Goal: Task Accomplishment & Management: Complete application form

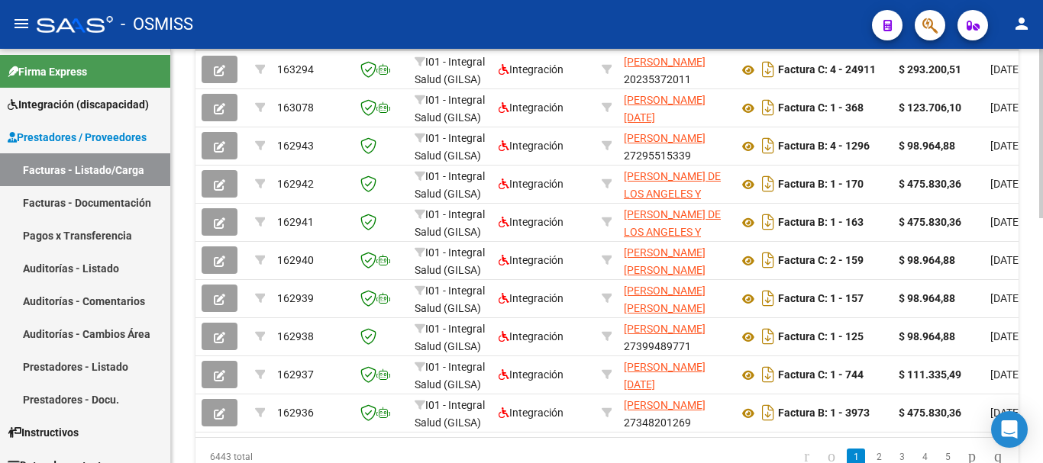
scroll to position [527, 0]
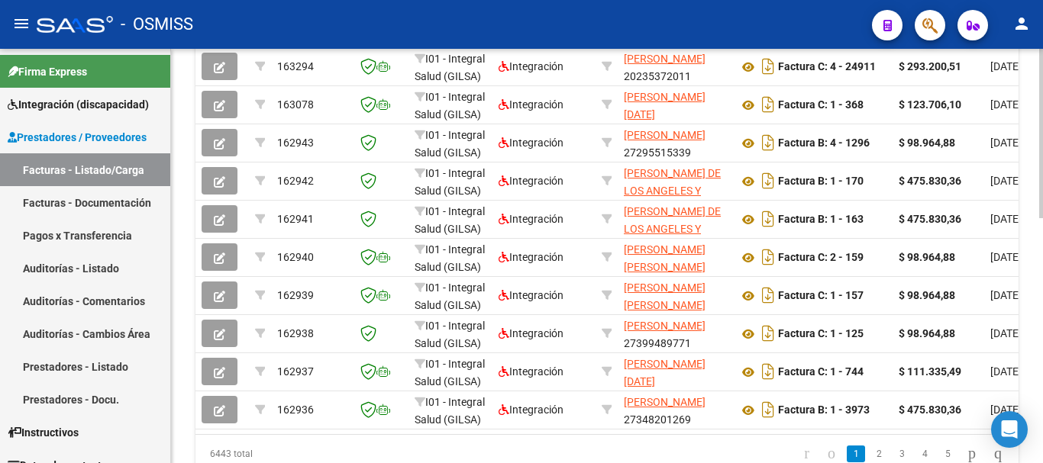
click at [1042, 283] on div at bounding box center [1041, 353] width 4 height 169
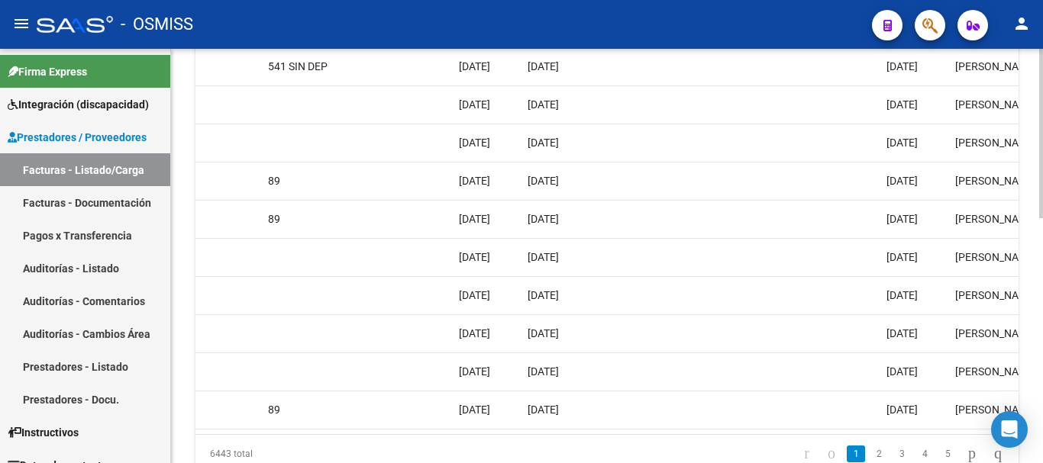
scroll to position [0, 2535]
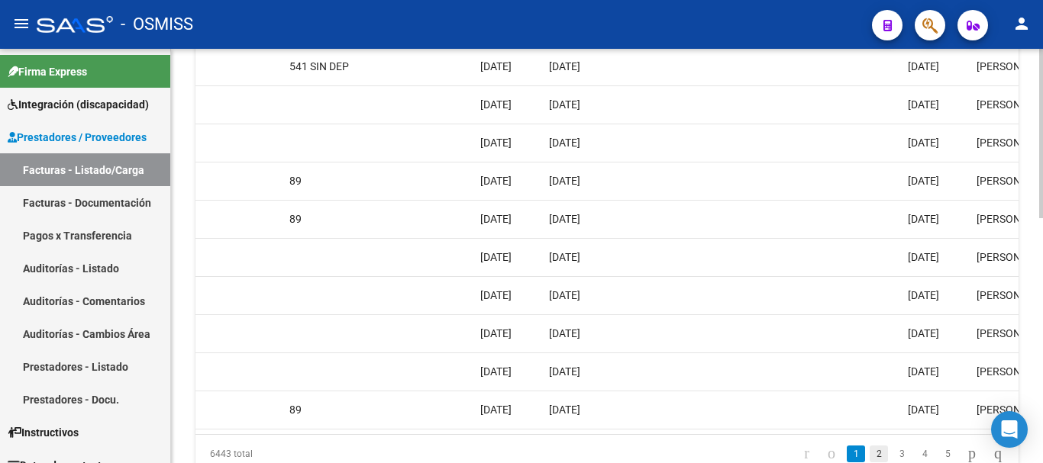
click at [869, 461] on link "2" at bounding box center [878, 454] width 18 height 17
click at [892, 460] on link "3" at bounding box center [901, 454] width 18 height 17
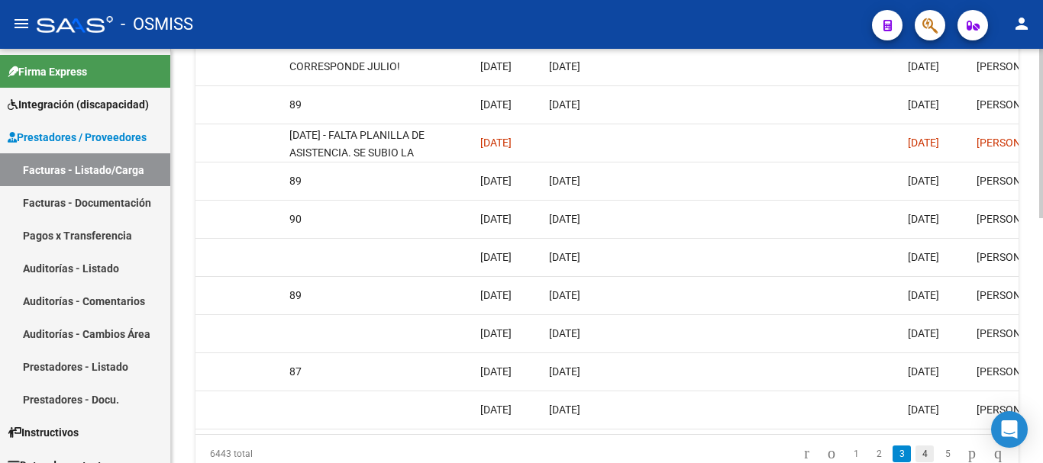
click at [915, 460] on link "4" at bounding box center [924, 454] width 18 height 17
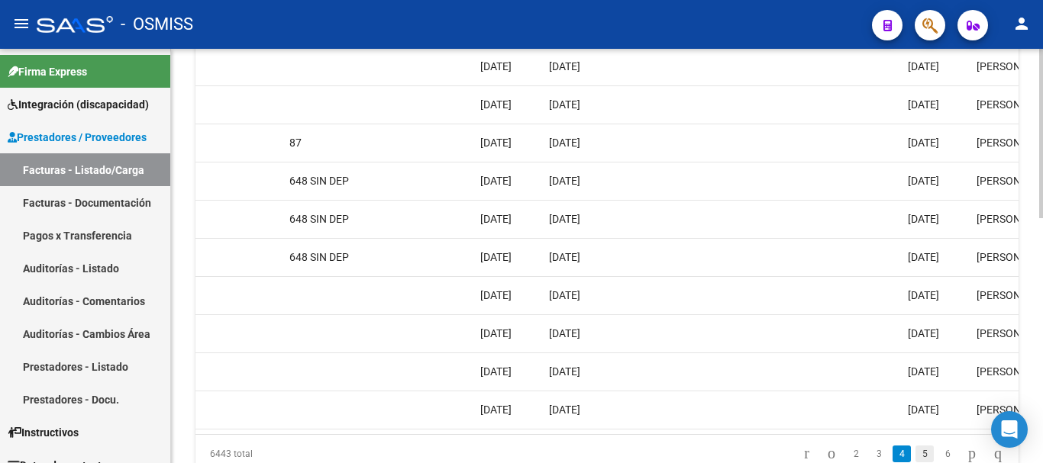
click at [915, 460] on link "5" at bounding box center [924, 454] width 18 height 17
click at [915, 460] on link "6" at bounding box center [924, 454] width 18 height 17
click at [915, 460] on link "7" at bounding box center [924, 454] width 18 height 17
click at [915, 460] on link "8" at bounding box center [924, 454] width 18 height 17
click at [914, 460] on link "9" at bounding box center [923, 454] width 18 height 17
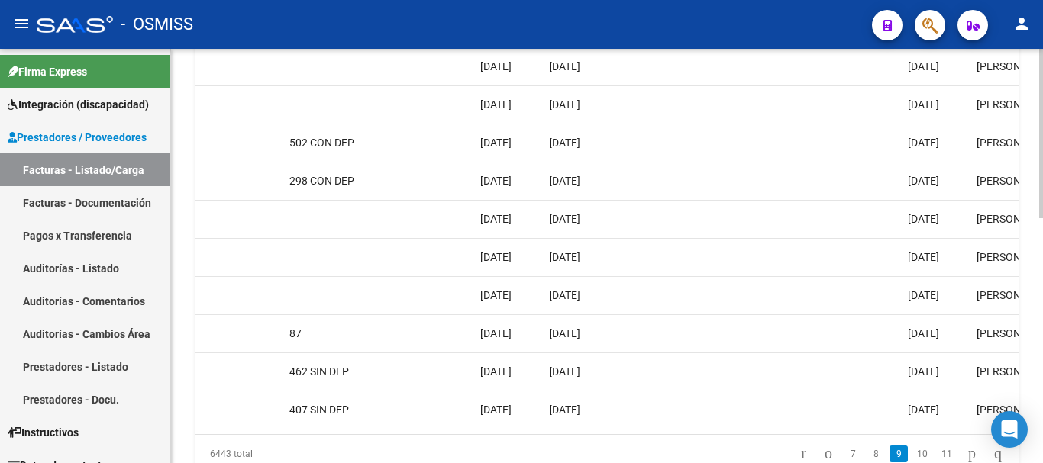
click at [912, 460] on link "10" at bounding box center [922, 454] width 20 height 17
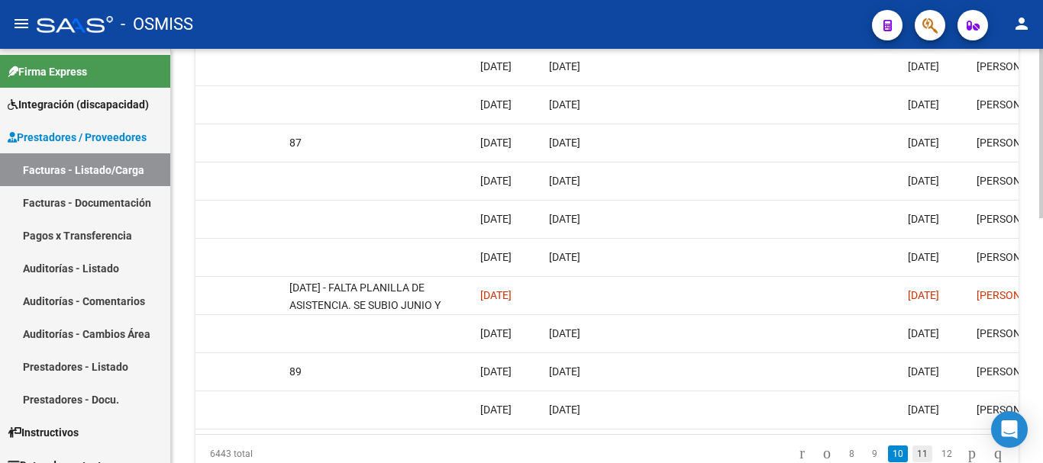
click at [912, 457] on link "11" at bounding box center [922, 454] width 20 height 17
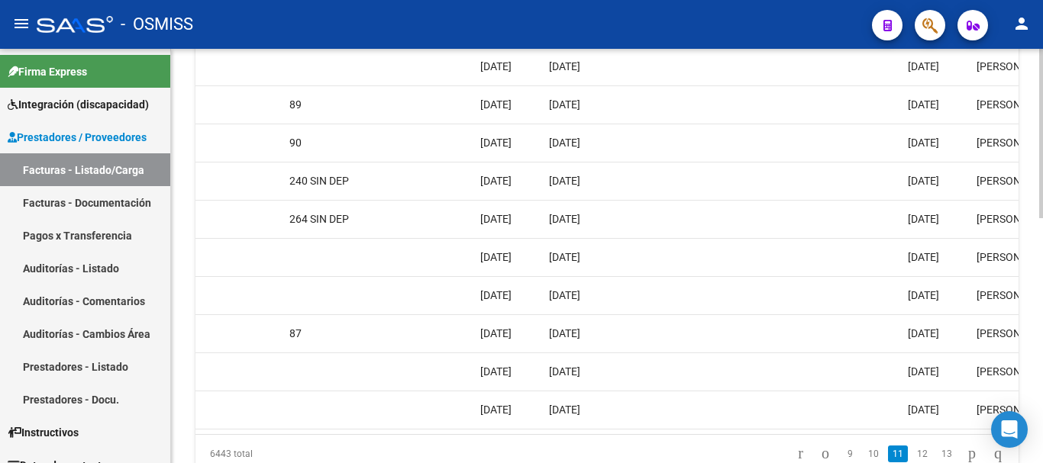
click at [912, 457] on link "12" at bounding box center [922, 454] width 20 height 17
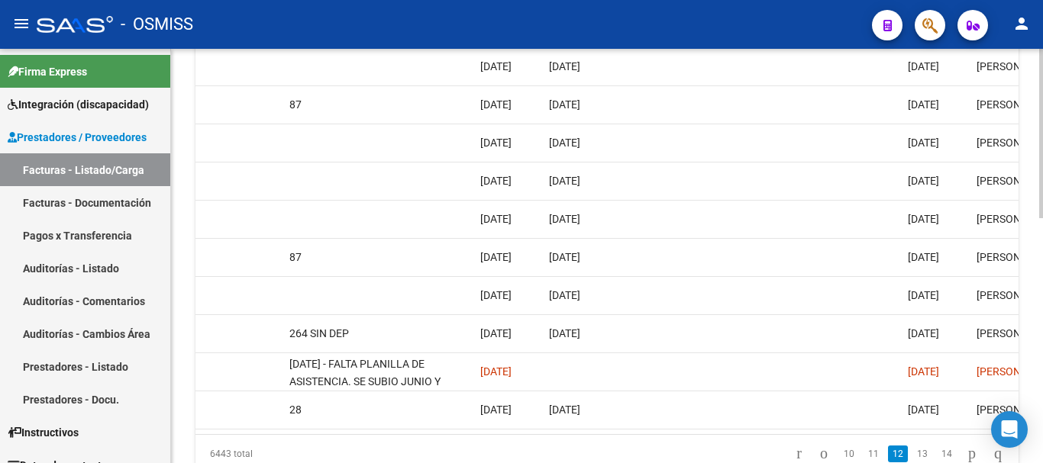
click at [912, 457] on link "13" at bounding box center [922, 454] width 20 height 17
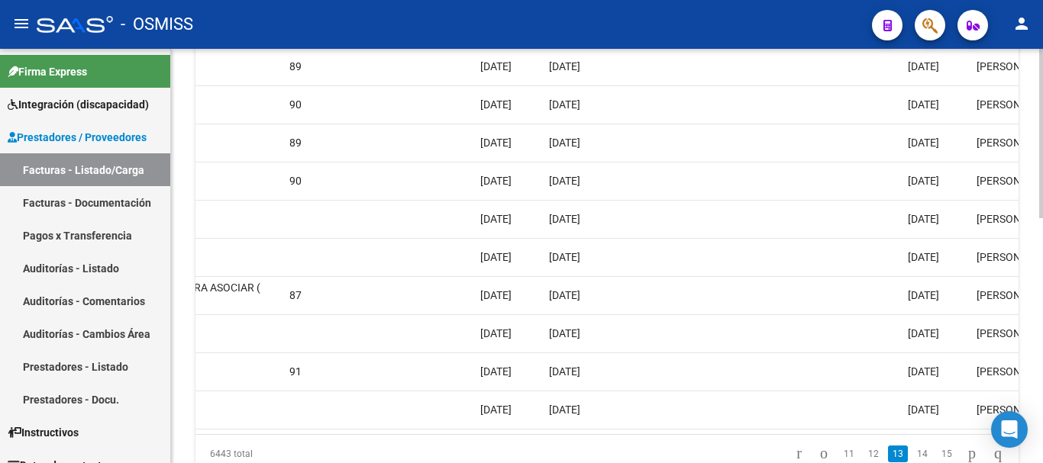
click at [912, 457] on link "14" at bounding box center [922, 454] width 20 height 17
click at [912, 457] on link "15" at bounding box center [922, 454] width 20 height 17
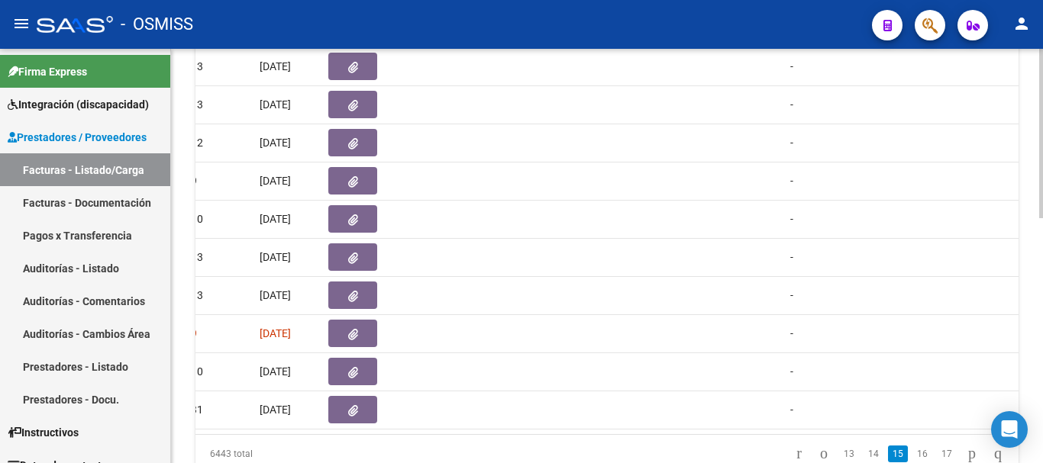
scroll to position [0, 0]
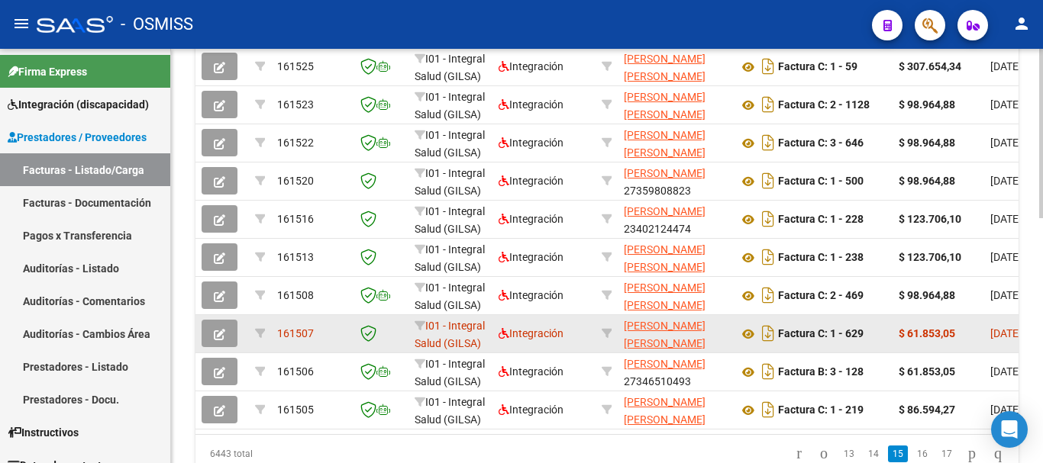
click at [216, 337] on icon "button" at bounding box center [219, 334] width 11 height 11
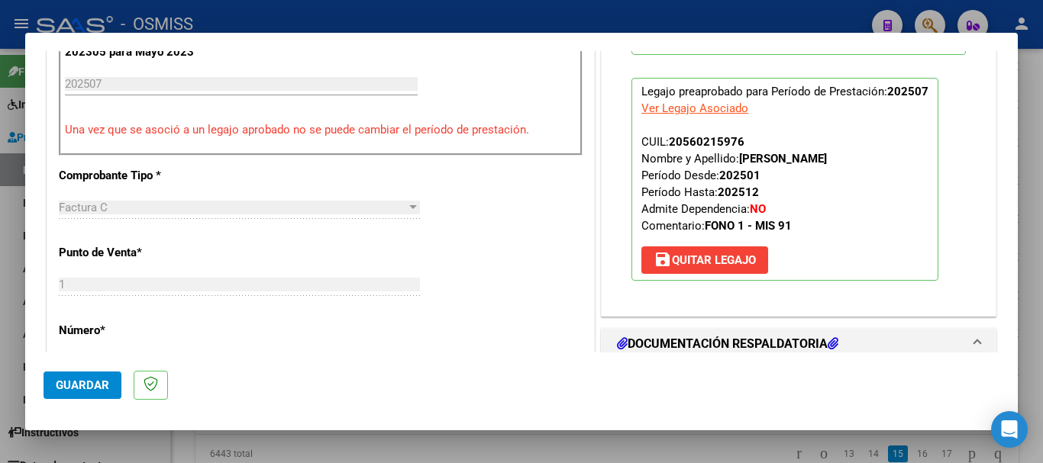
scroll to position [534, 0]
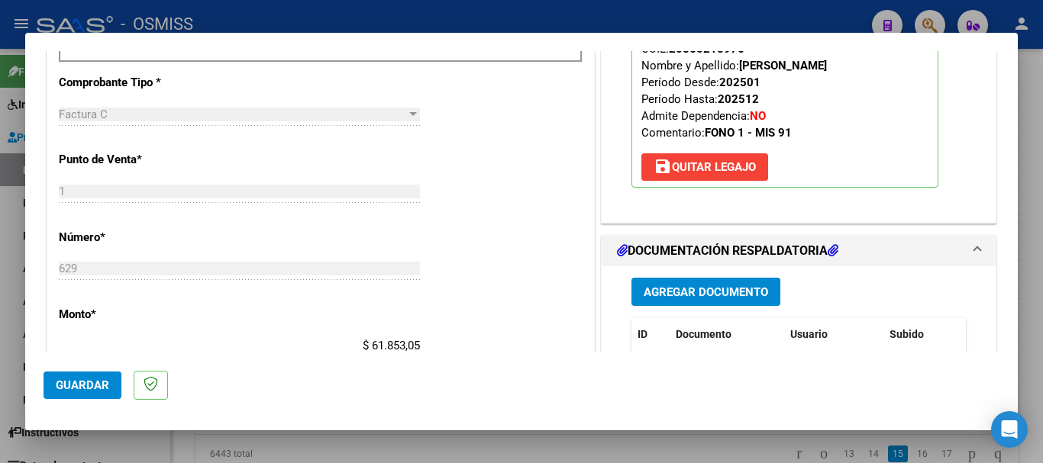
click at [90, 451] on div at bounding box center [521, 231] width 1043 height 463
type input "$ 0,00"
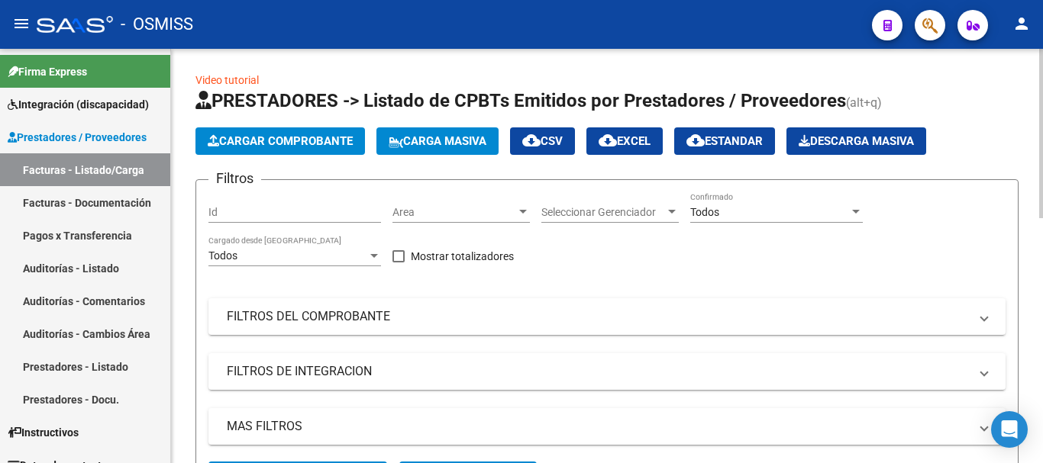
scroll to position [0, 0]
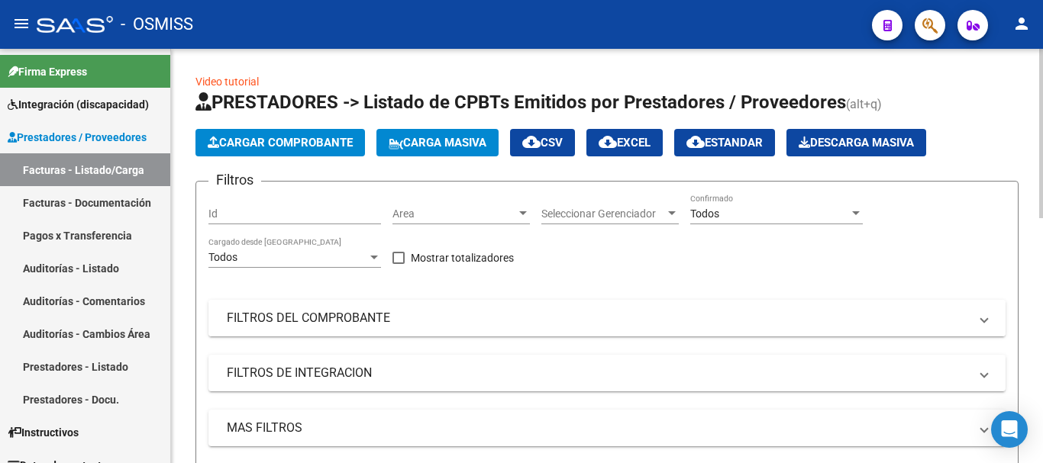
click at [369, 324] on mat-panel-title "FILTROS DEL COMPROBANTE" at bounding box center [598, 318] width 742 height 17
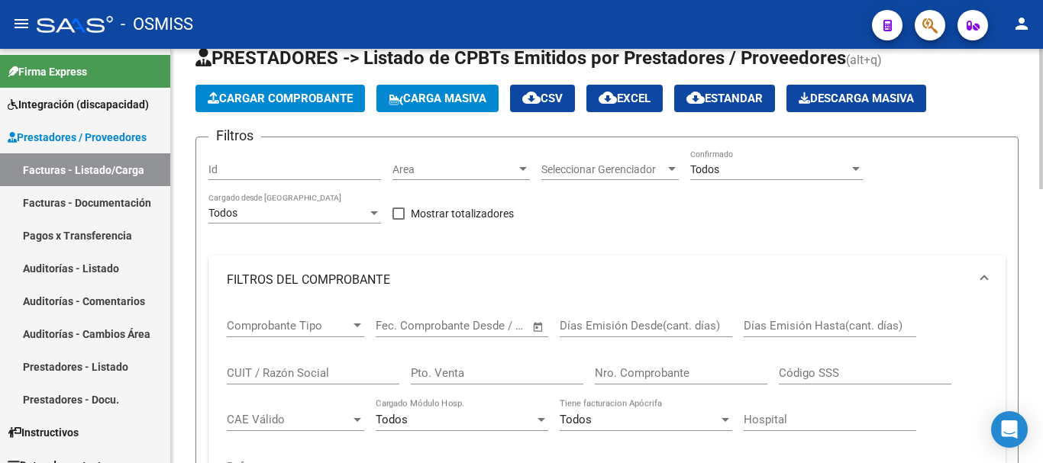
scroll to position [76, 0]
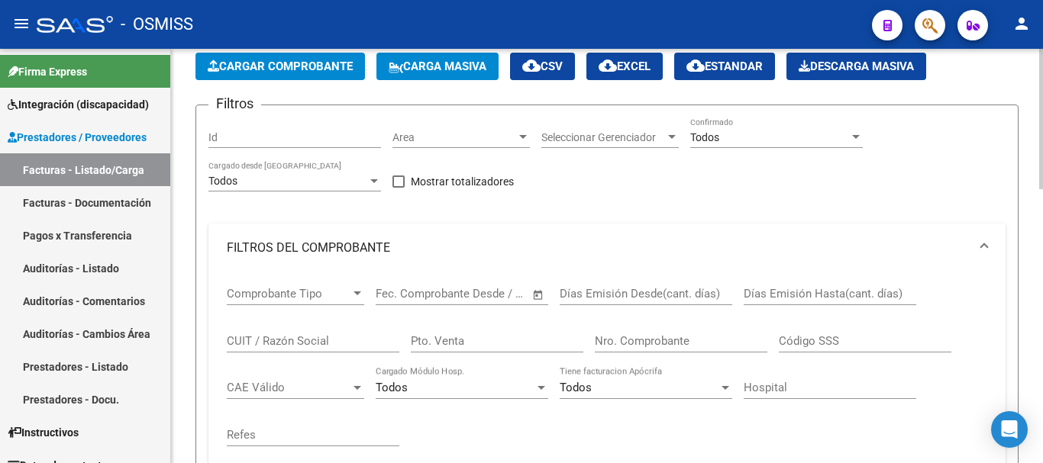
click at [324, 343] on input "CUIT / Razón Social" at bounding box center [313, 341] width 173 height 14
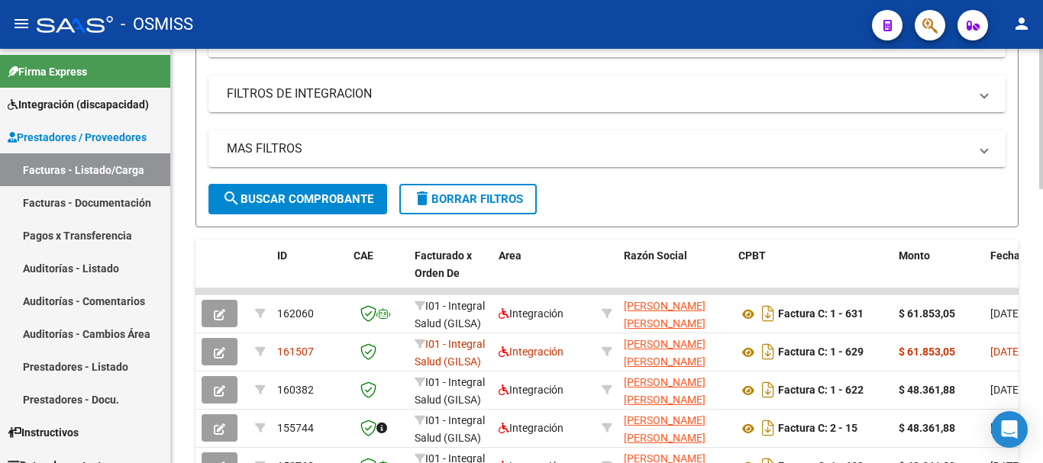
scroll to position [534, 0]
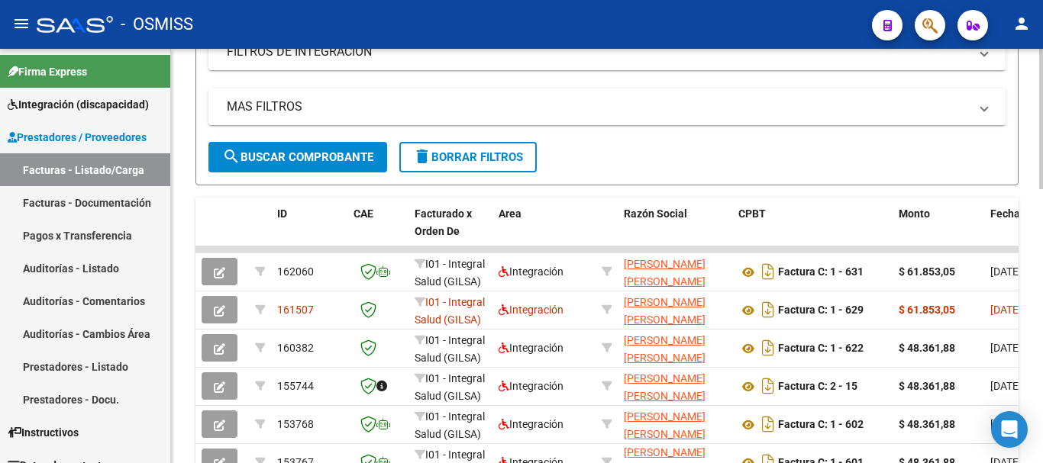
type input "[PERSON_NAME]"
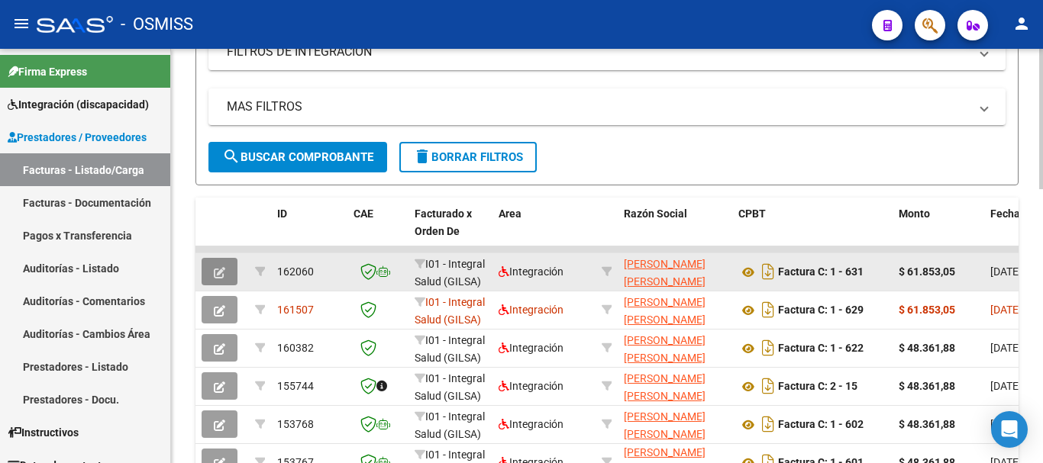
click at [218, 267] on icon "button" at bounding box center [219, 272] width 11 height 11
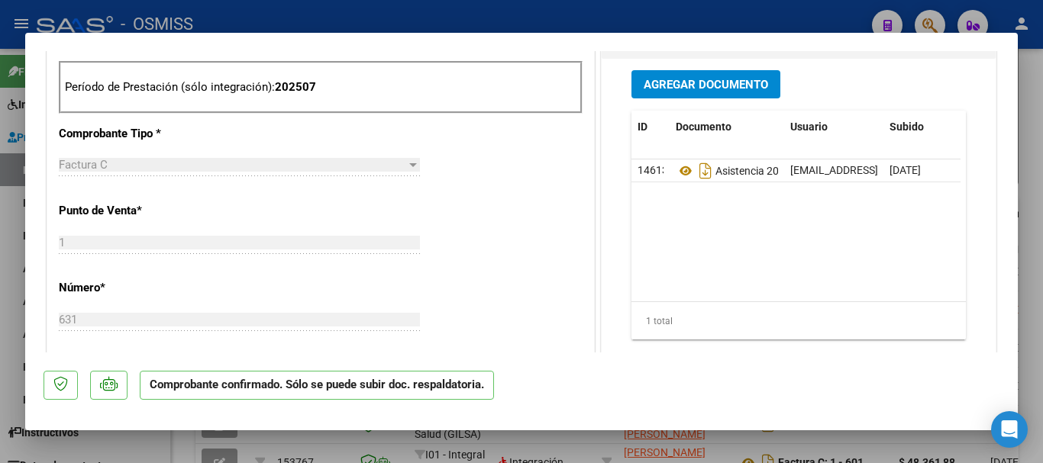
scroll to position [611, 0]
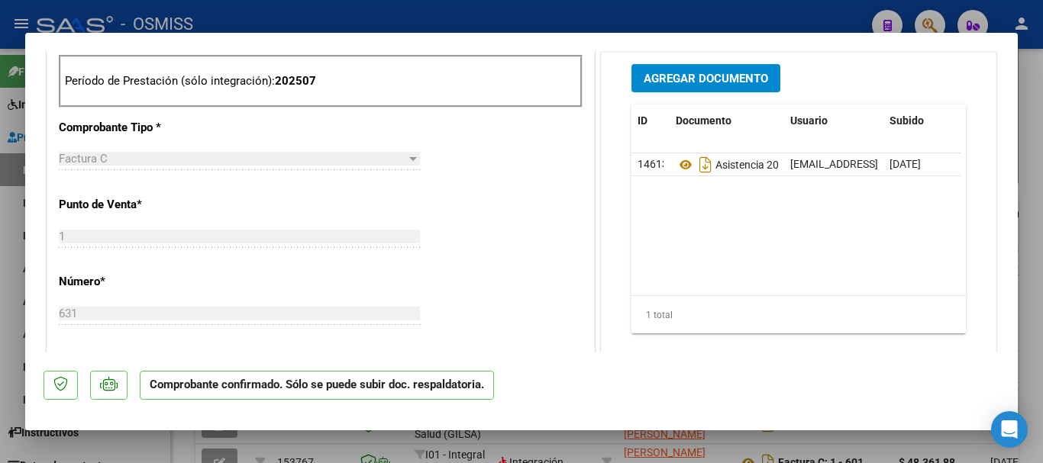
click at [125, 438] on div at bounding box center [521, 231] width 1043 height 463
type input "$ 0,00"
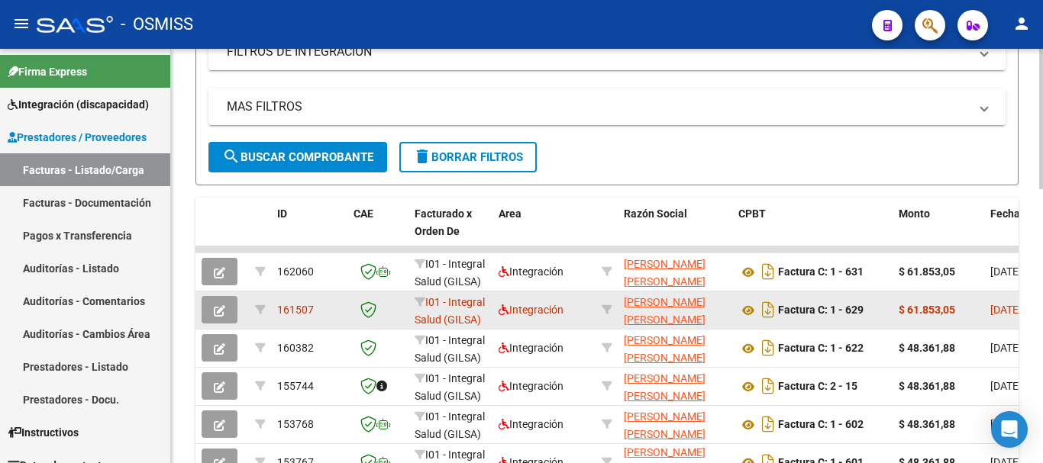
drag, startPoint x: 959, startPoint y: 308, endPoint x: 902, endPoint y: 308, distance: 57.3
click at [902, 308] on div "$ 61.853,05" at bounding box center [937, 311] width 79 height 18
